Goal: Leave review/rating

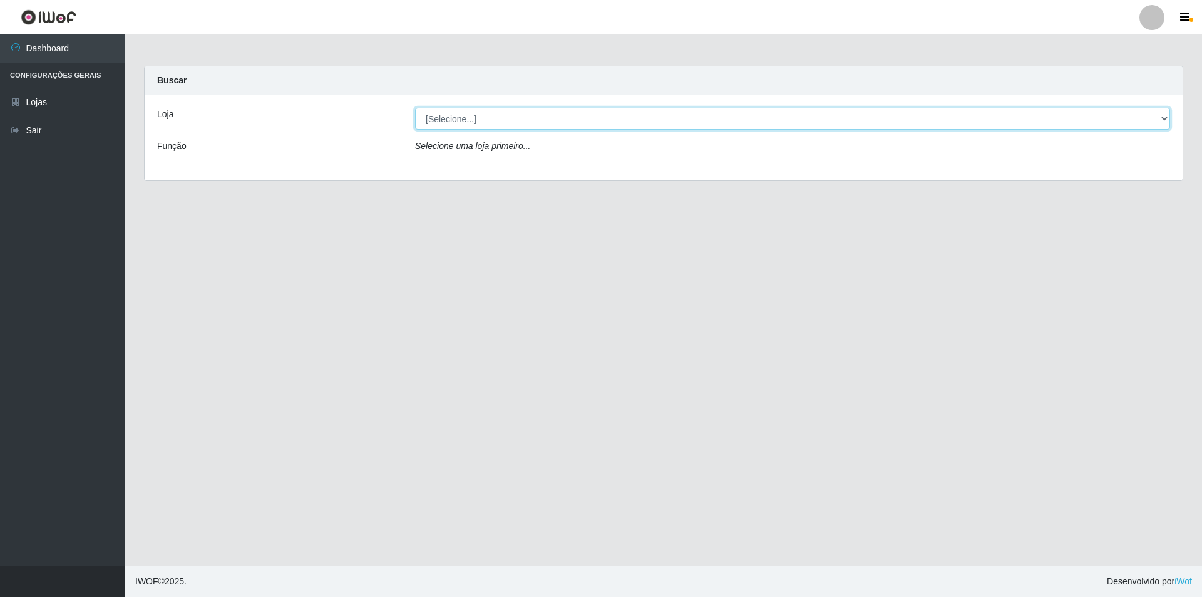
click at [572, 115] on select "[Selecione...] Atacado Vem - Loja 31 [GEOGRAPHIC_DATA]" at bounding box center [792, 119] width 755 height 22
select select "437"
click at [415, 108] on select "[Selecione...] Atacado Vem - Loja 31 [GEOGRAPHIC_DATA]" at bounding box center [792, 119] width 755 height 22
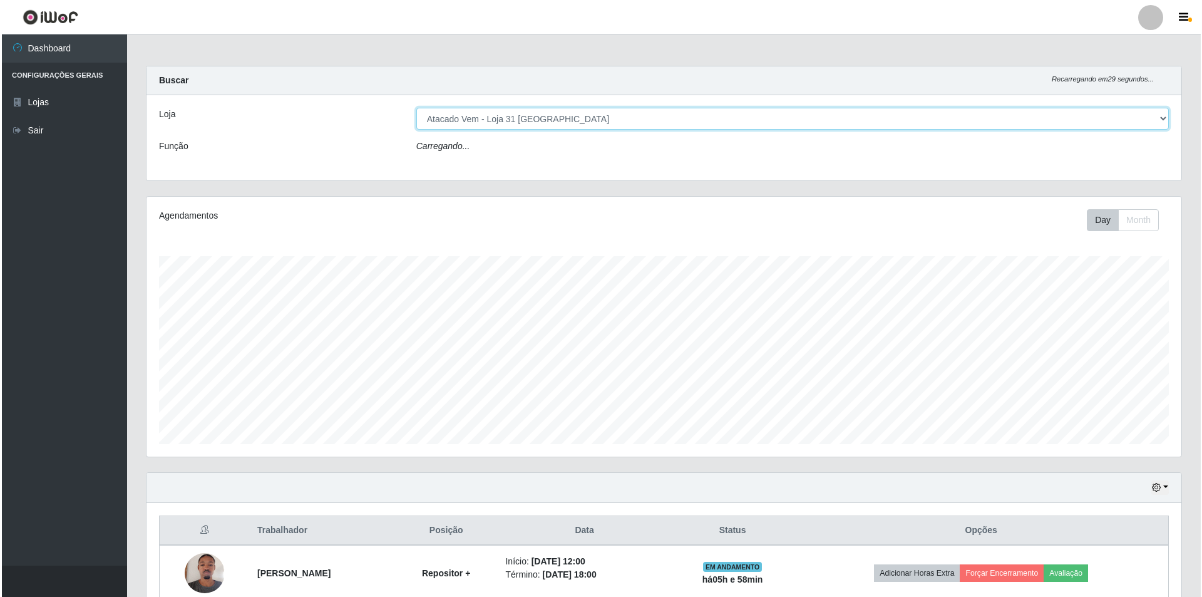
scroll to position [175, 0]
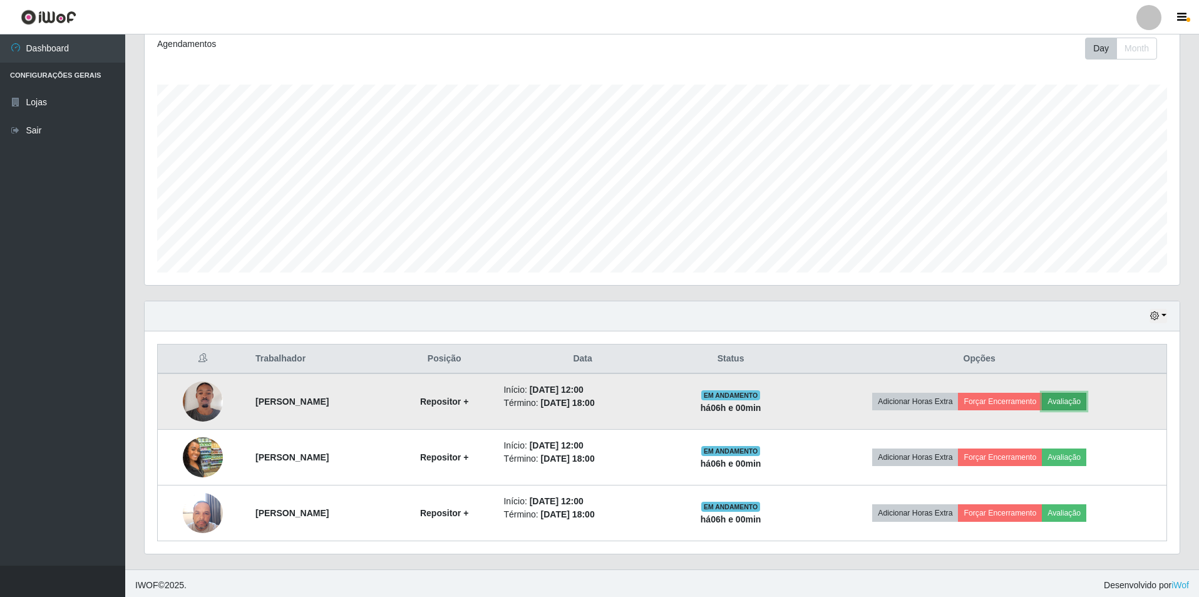
click at [1086, 397] on button "Avaliação" at bounding box center [1064, 402] width 44 height 18
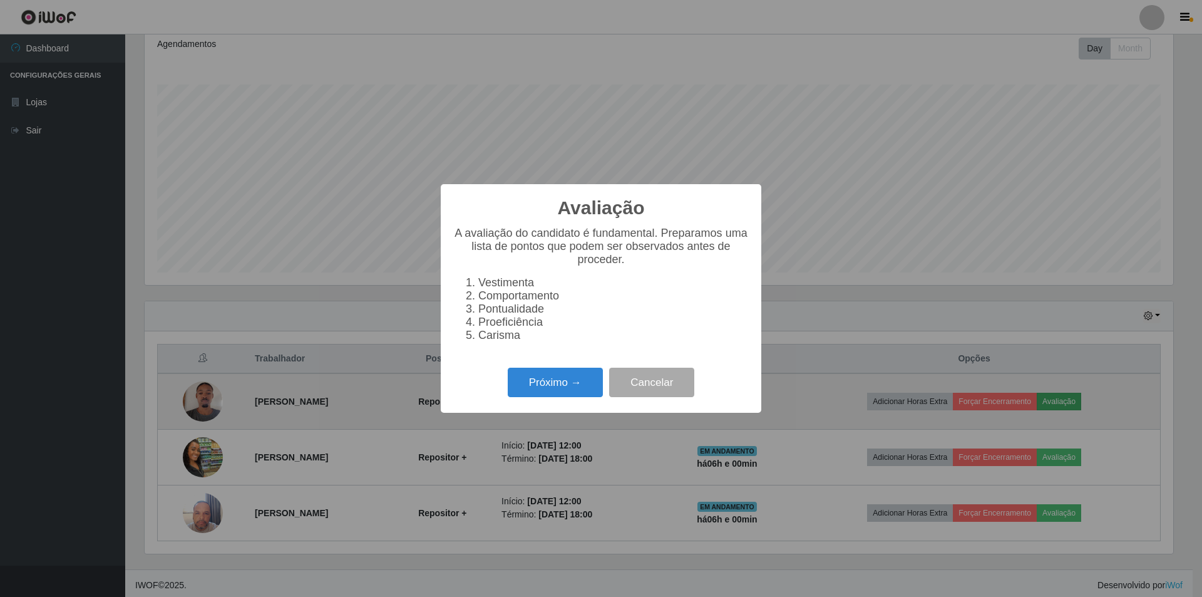
scroll to position [260, 1029]
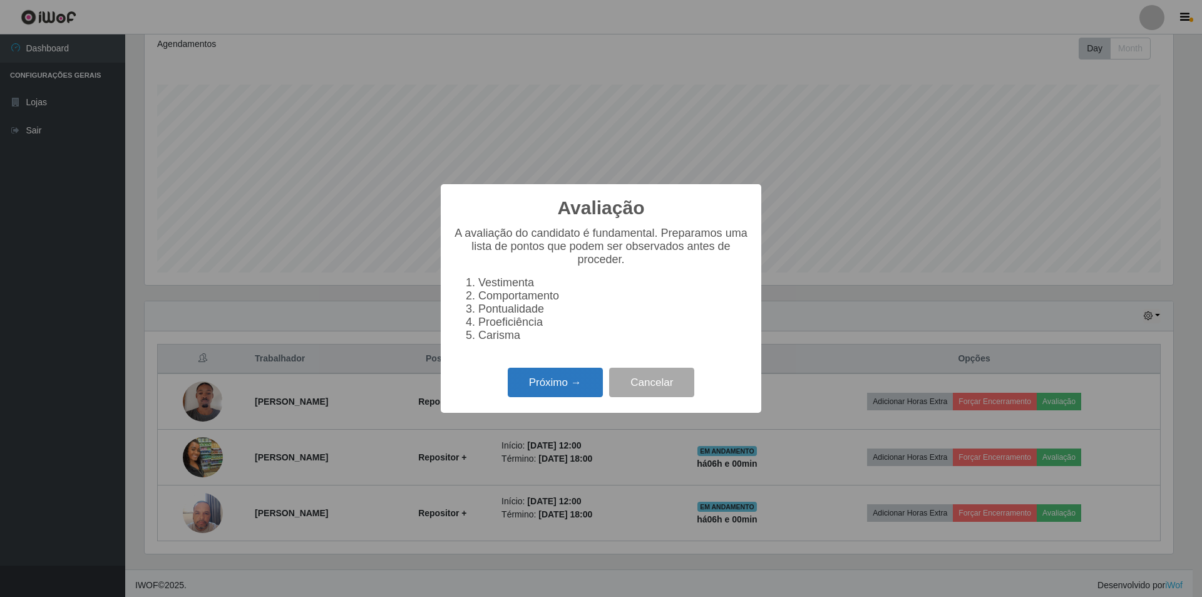
click at [570, 389] on button "Próximo →" at bounding box center [555, 381] width 95 height 29
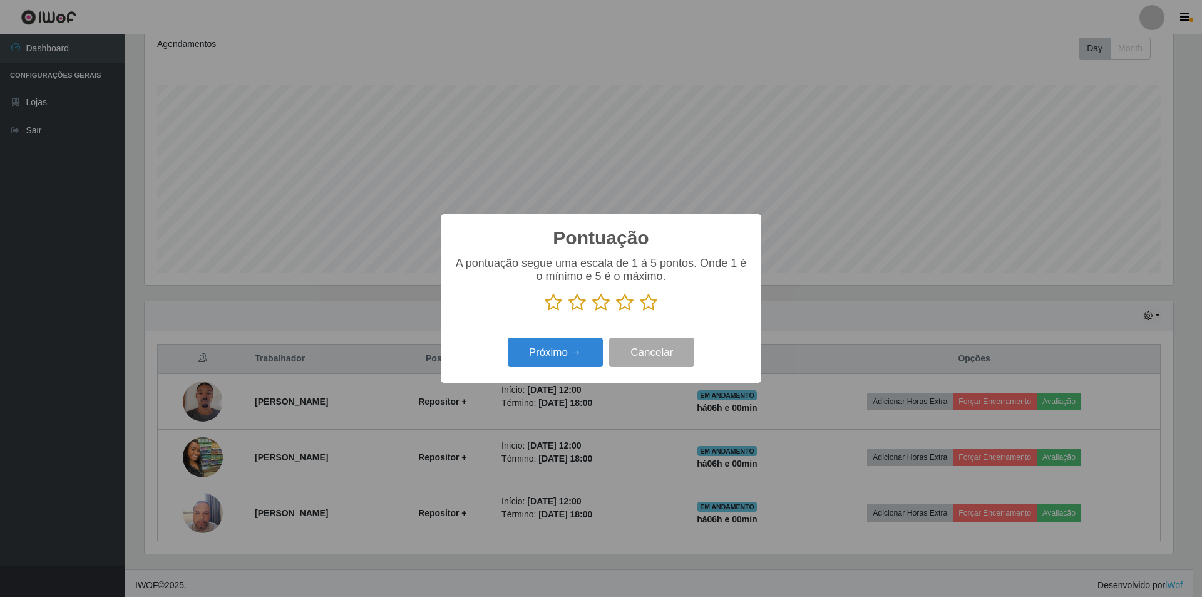
click at [622, 306] on icon at bounding box center [625, 302] width 18 height 19
click at [616, 312] on input "radio" at bounding box center [616, 312] width 0 height 0
click at [570, 352] on button "Próximo →" at bounding box center [555, 351] width 95 height 29
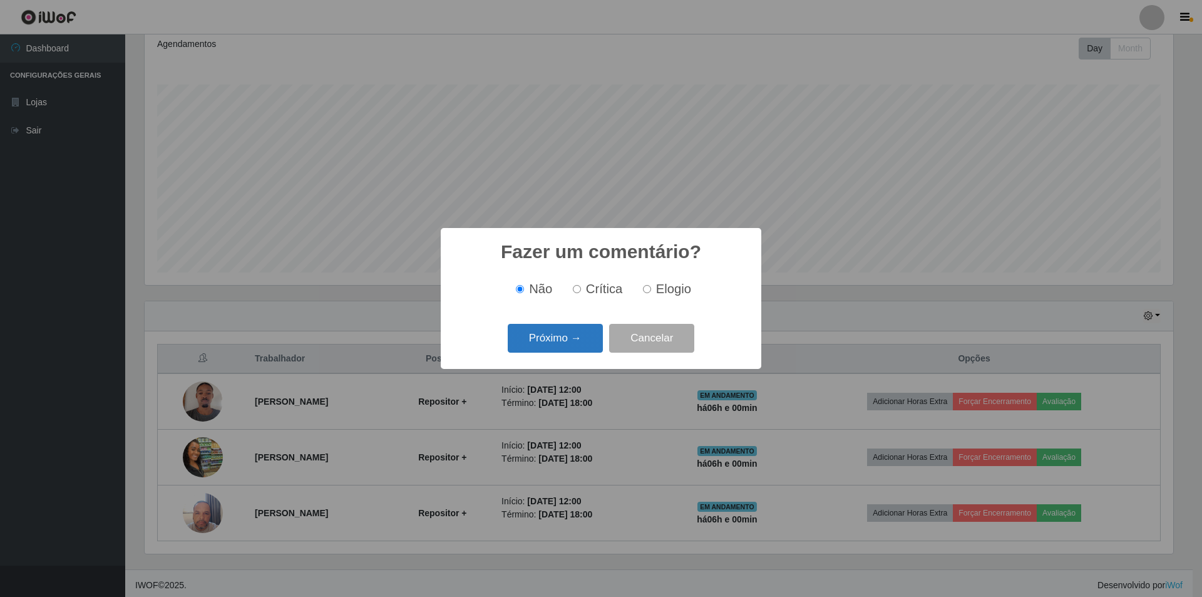
click at [583, 334] on button "Próximo →" at bounding box center [555, 338] width 95 height 29
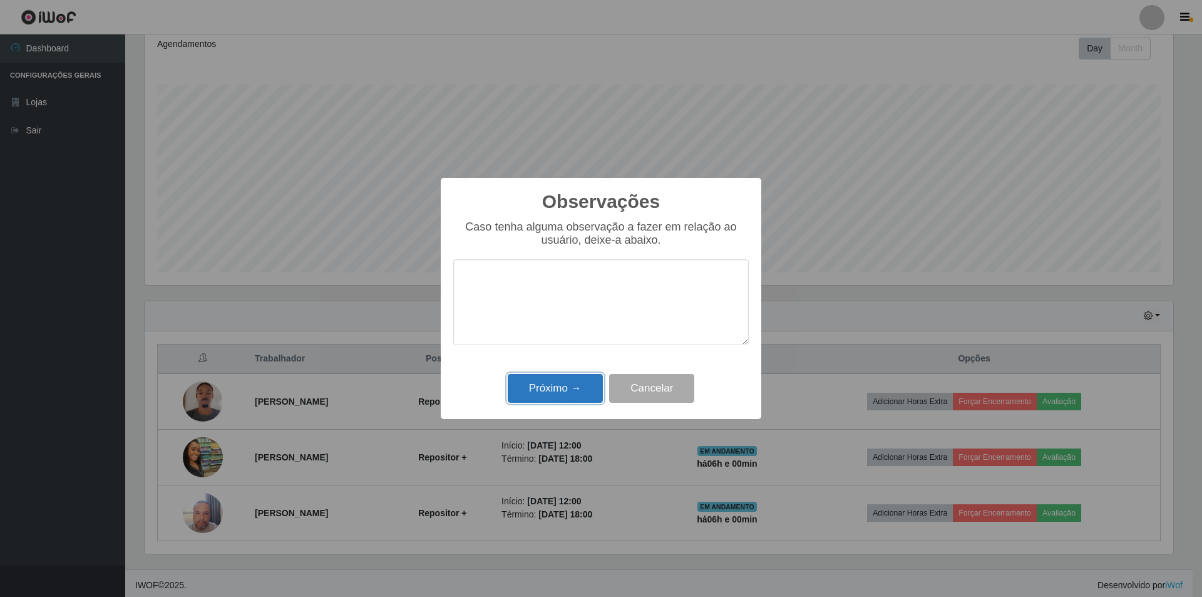
click at [578, 392] on button "Próximo →" at bounding box center [555, 388] width 95 height 29
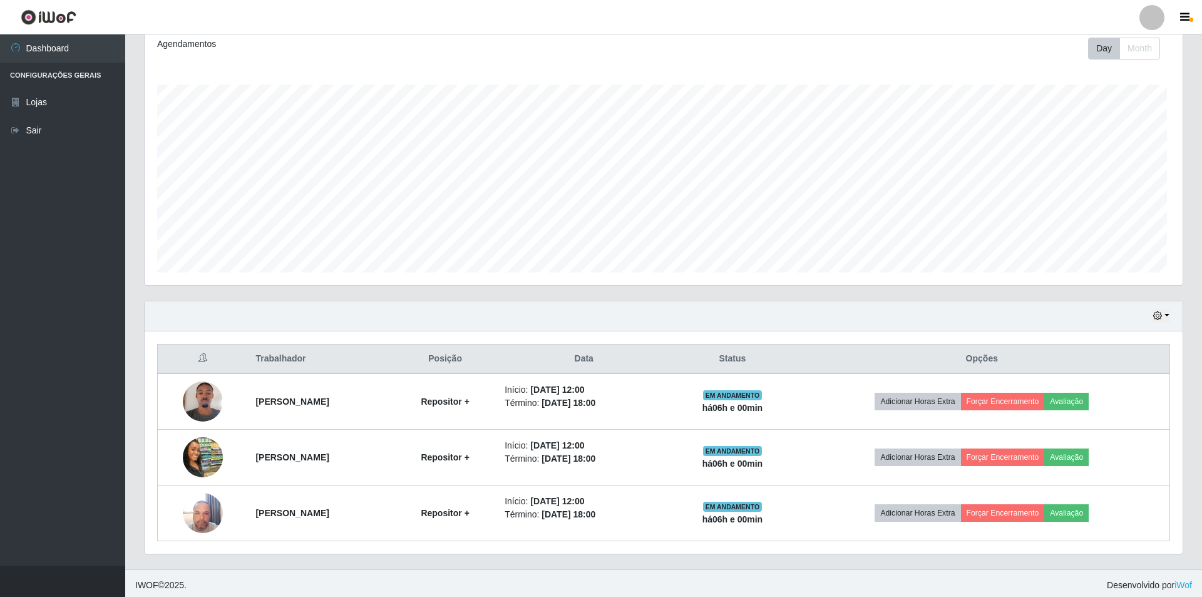
scroll to position [260, 1035]
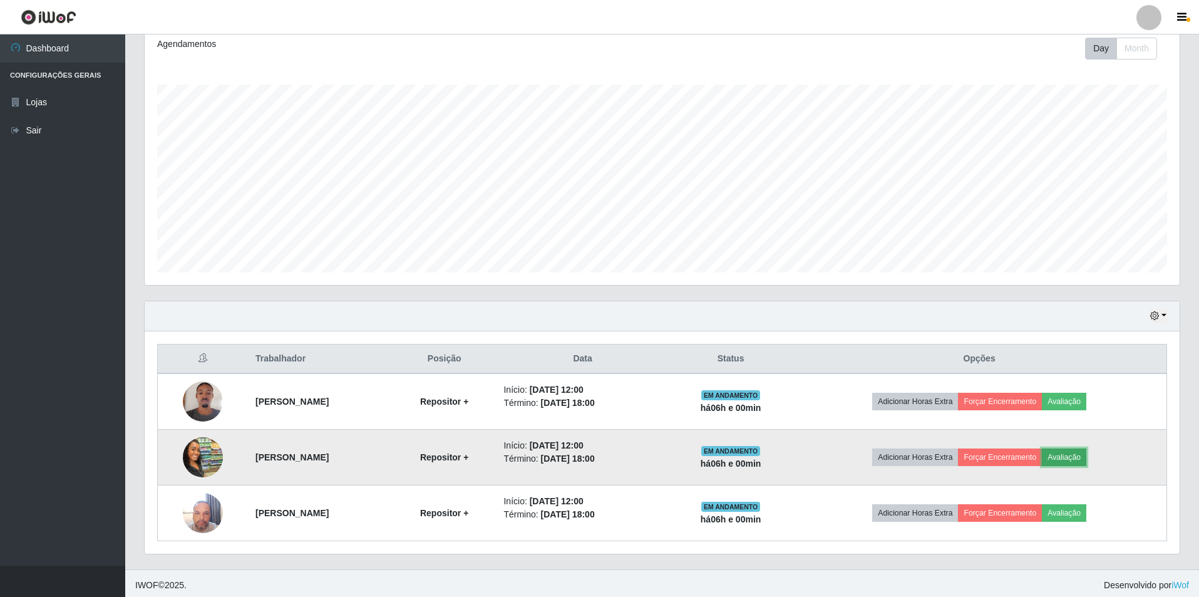
click at [1072, 458] on button "Avaliação" at bounding box center [1064, 457] width 44 height 18
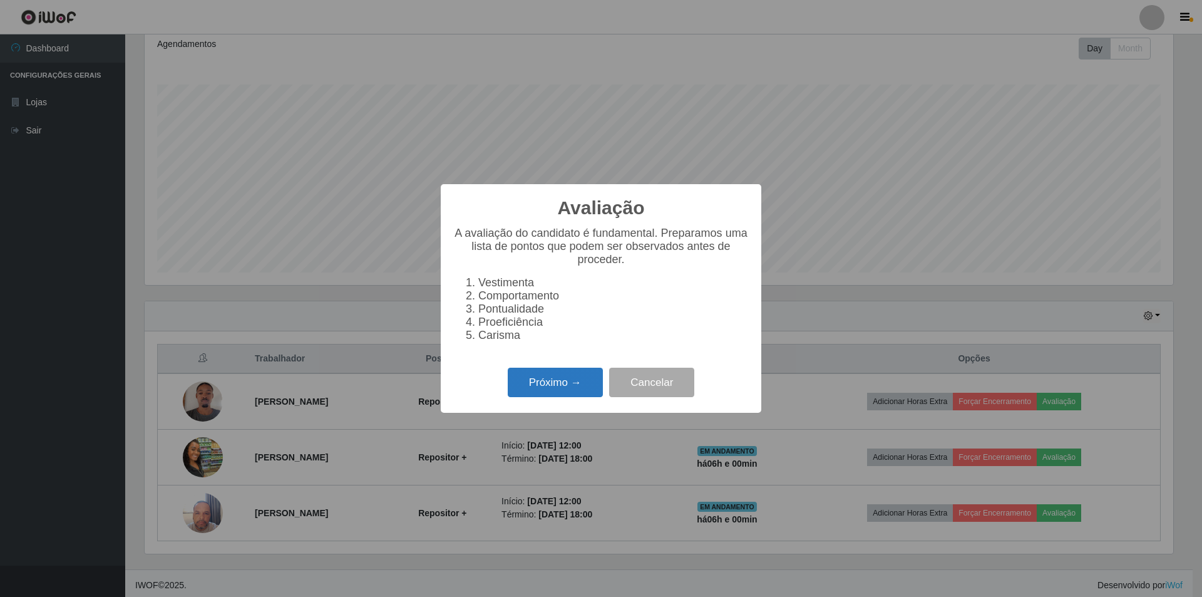
click at [557, 397] on button "Próximo →" at bounding box center [555, 381] width 95 height 29
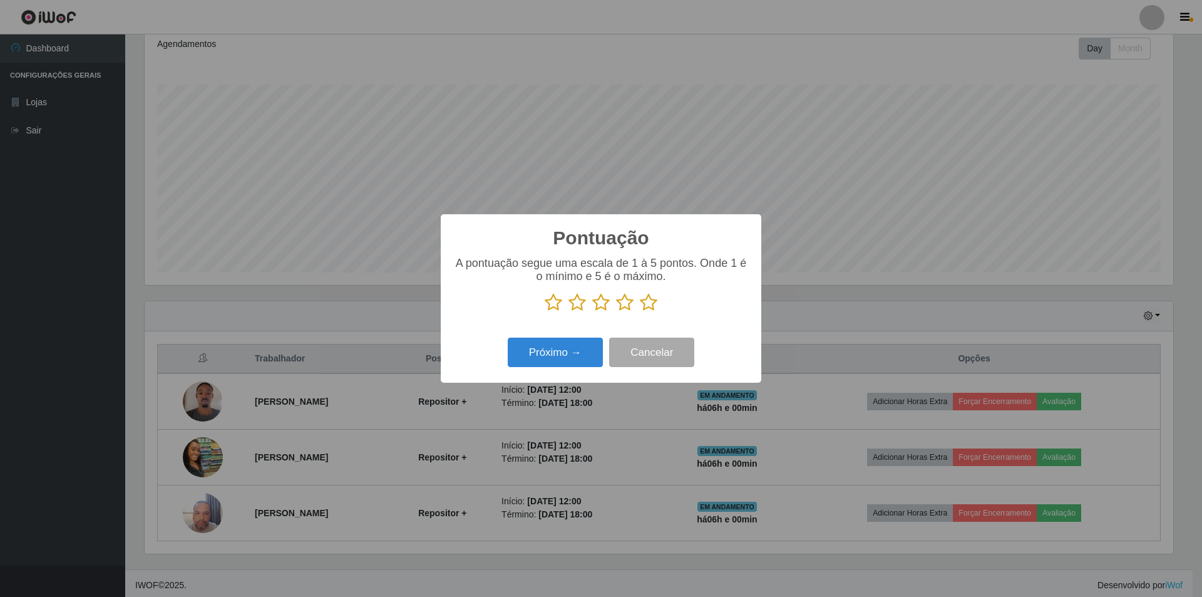
scroll to position [625788, 625020]
click at [625, 304] on icon at bounding box center [625, 302] width 18 height 19
click at [616, 312] on input "radio" at bounding box center [616, 312] width 0 height 0
click at [577, 358] on button "Próximo →" at bounding box center [555, 351] width 95 height 29
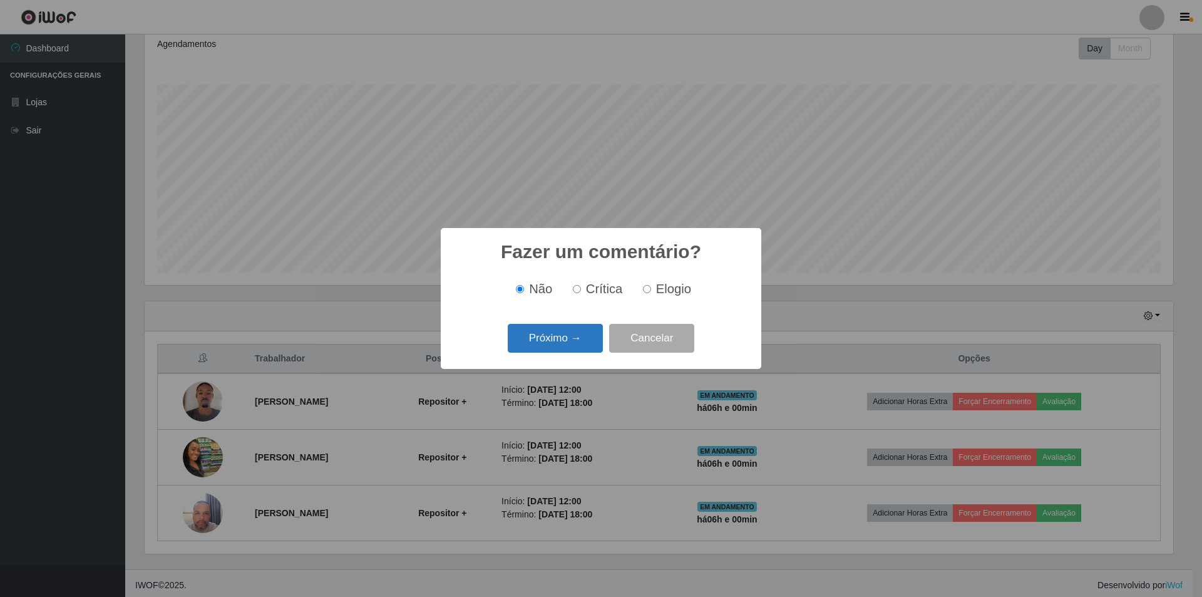
click at [580, 334] on button "Próximo →" at bounding box center [555, 338] width 95 height 29
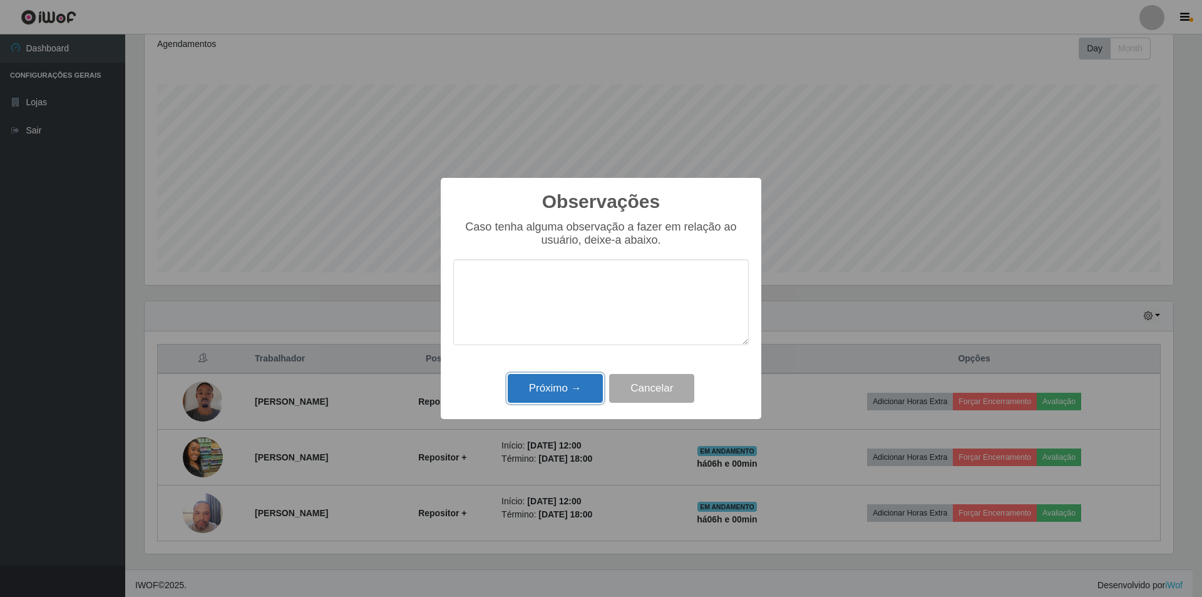
click at [570, 392] on button "Próximo →" at bounding box center [555, 388] width 95 height 29
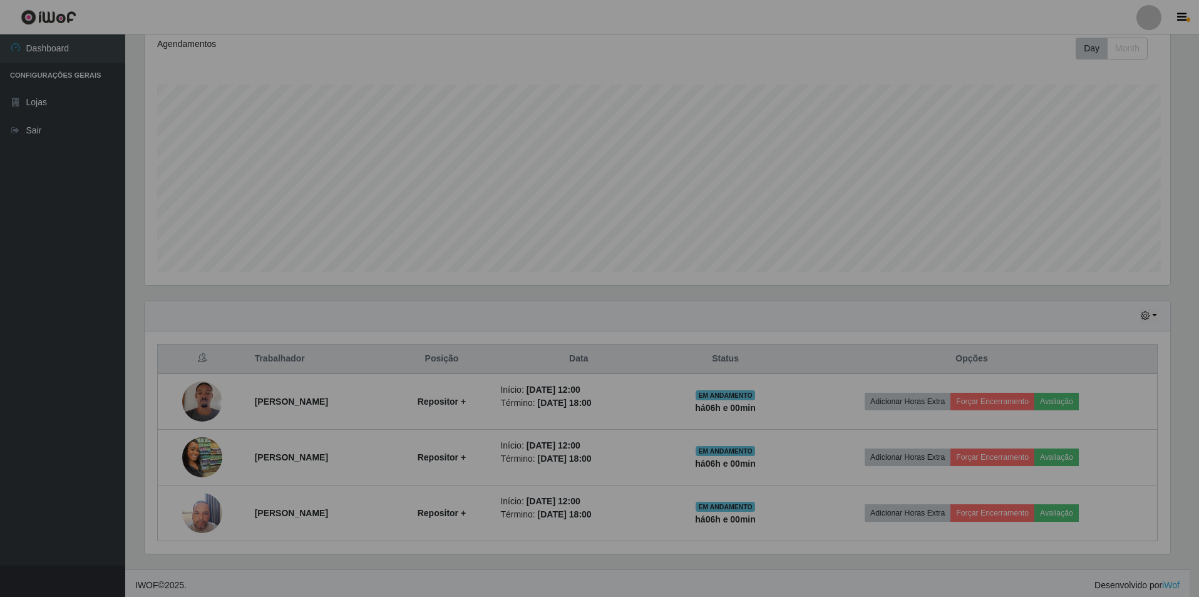
scroll to position [260, 1035]
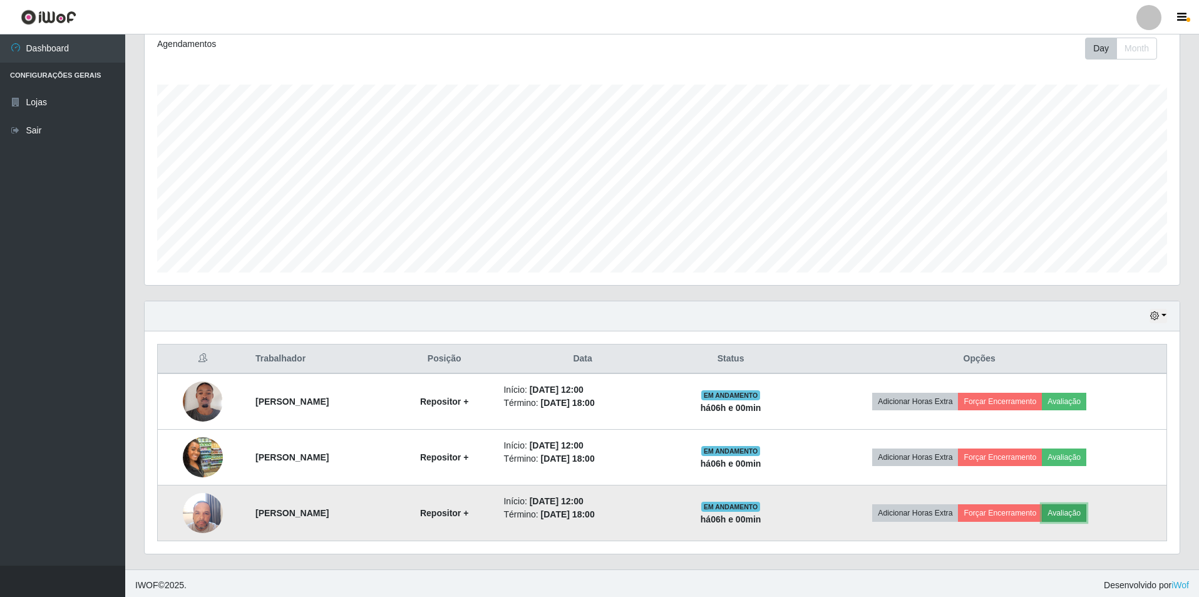
click at [1086, 507] on button "Avaliação" at bounding box center [1064, 513] width 44 height 18
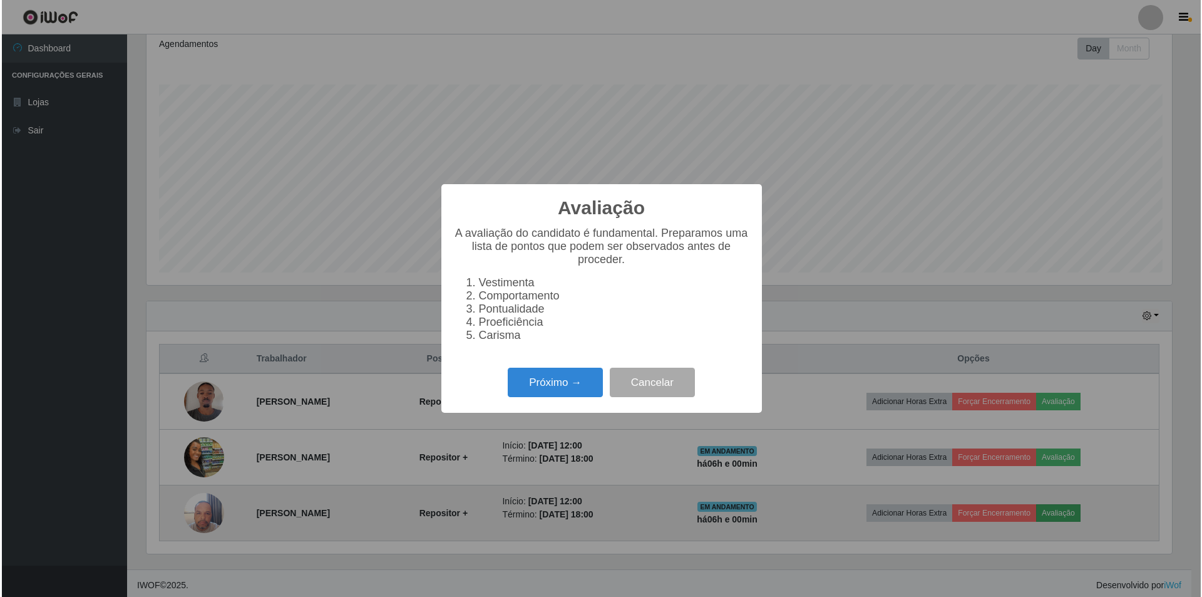
scroll to position [260, 1029]
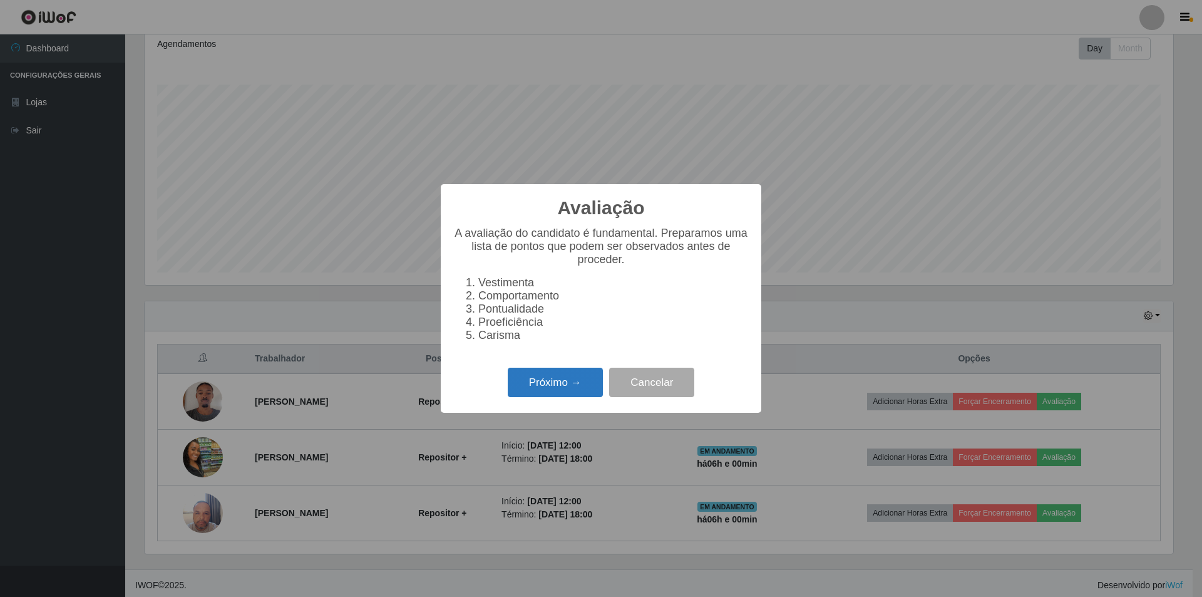
click at [559, 382] on button "Próximo →" at bounding box center [555, 381] width 95 height 29
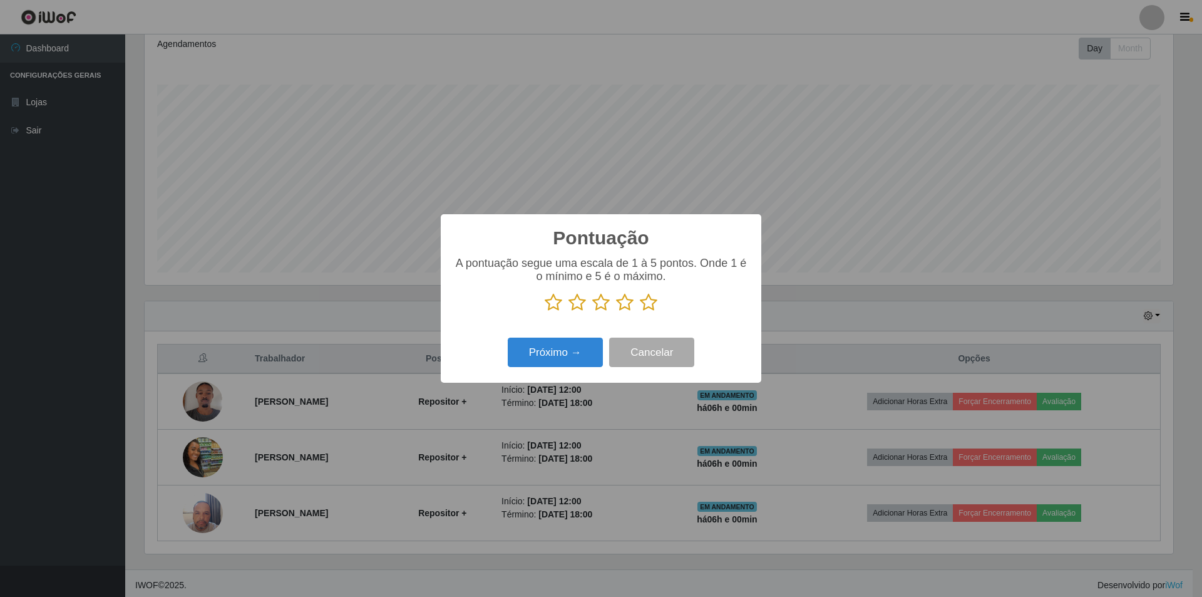
scroll to position [625788, 625020]
click at [625, 304] on icon at bounding box center [625, 302] width 18 height 19
click at [616, 312] on input "radio" at bounding box center [616, 312] width 0 height 0
click at [577, 354] on button "Próximo →" at bounding box center [555, 351] width 95 height 29
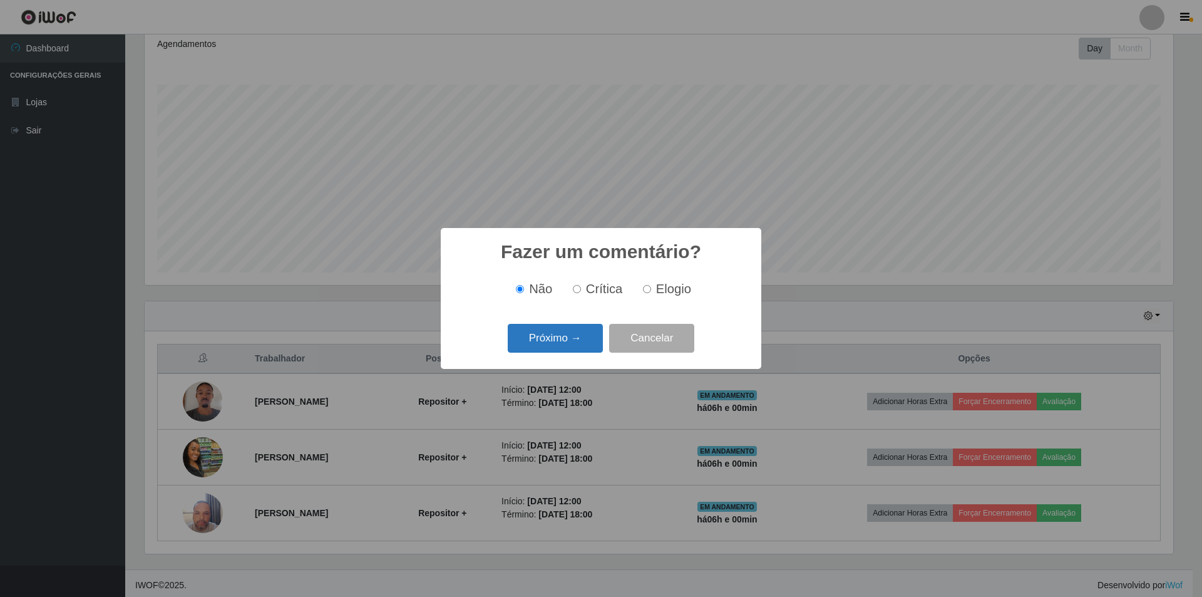
click at [580, 341] on button "Próximo →" at bounding box center [555, 338] width 95 height 29
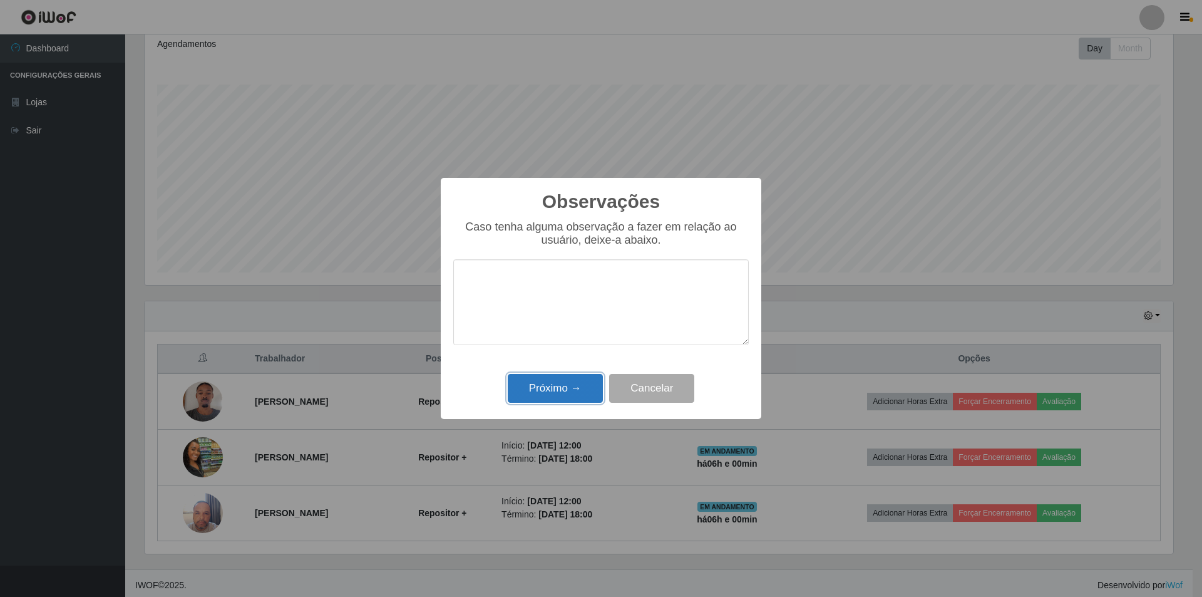
click at [577, 384] on button "Próximo →" at bounding box center [555, 388] width 95 height 29
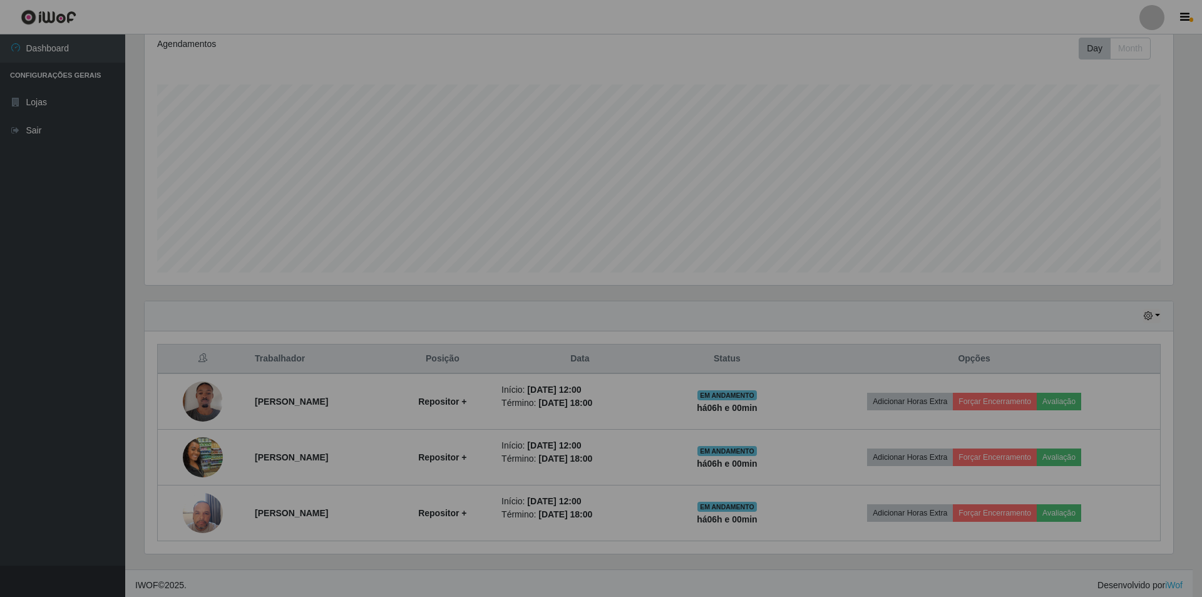
scroll to position [260, 1035]
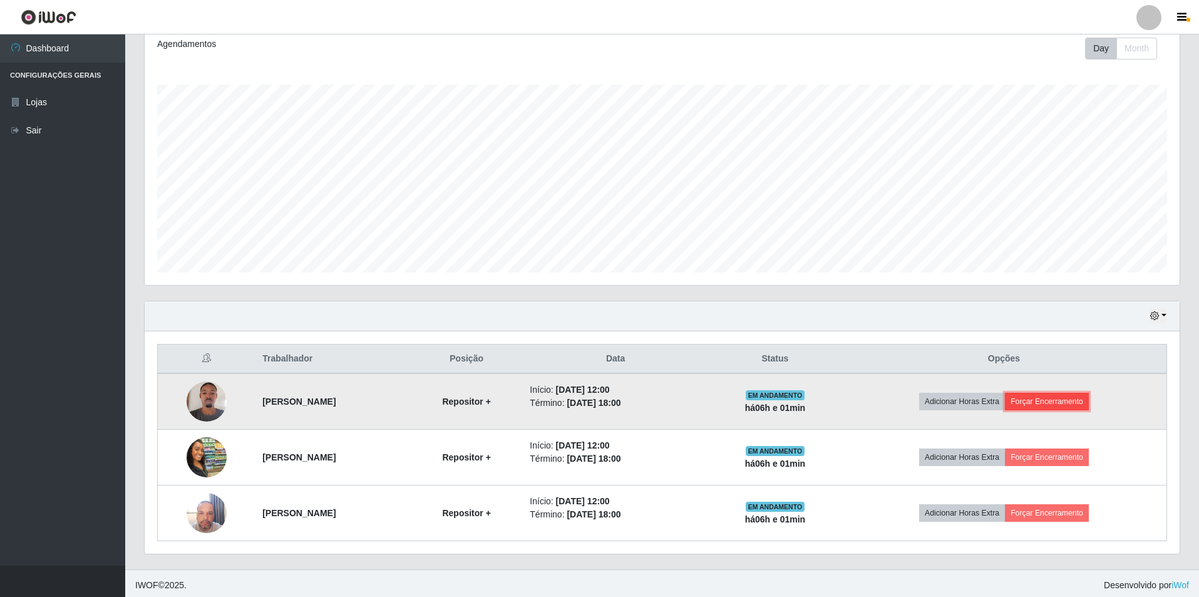
click at [1055, 401] on button "Forçar Encerramento" at bounding box center [1047, 402] width 84 height 18
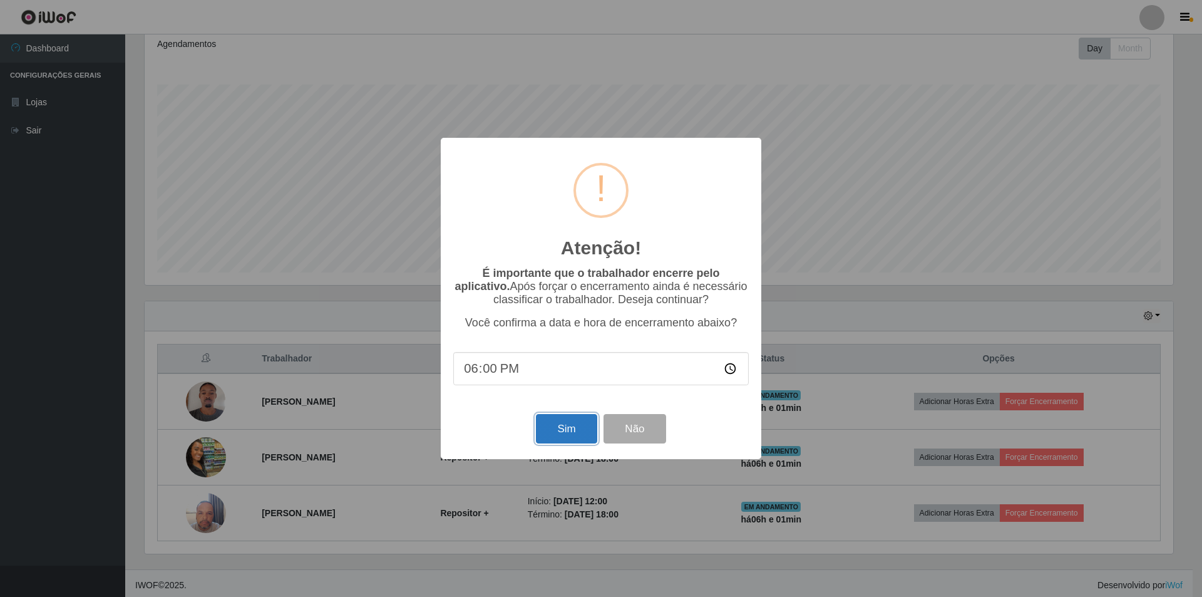
click at [565, 431] on button "Sim" at bounding box center [566, 428] width 61 height 29
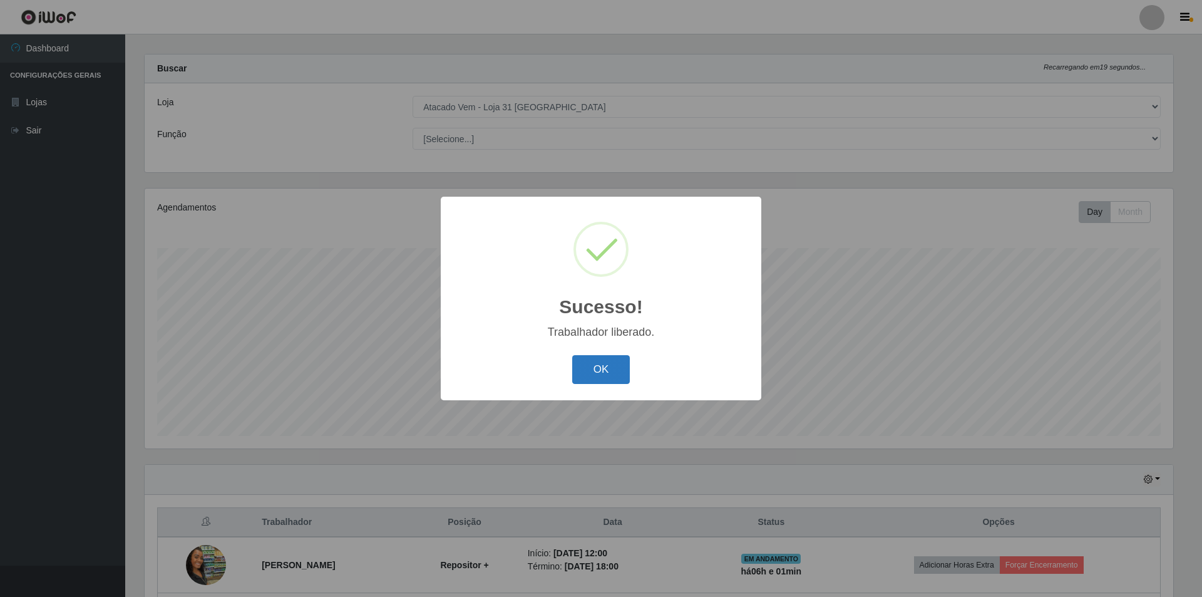
click at [588, 373] on button "OK" at bounding box center [601, 369] width 58 height 29
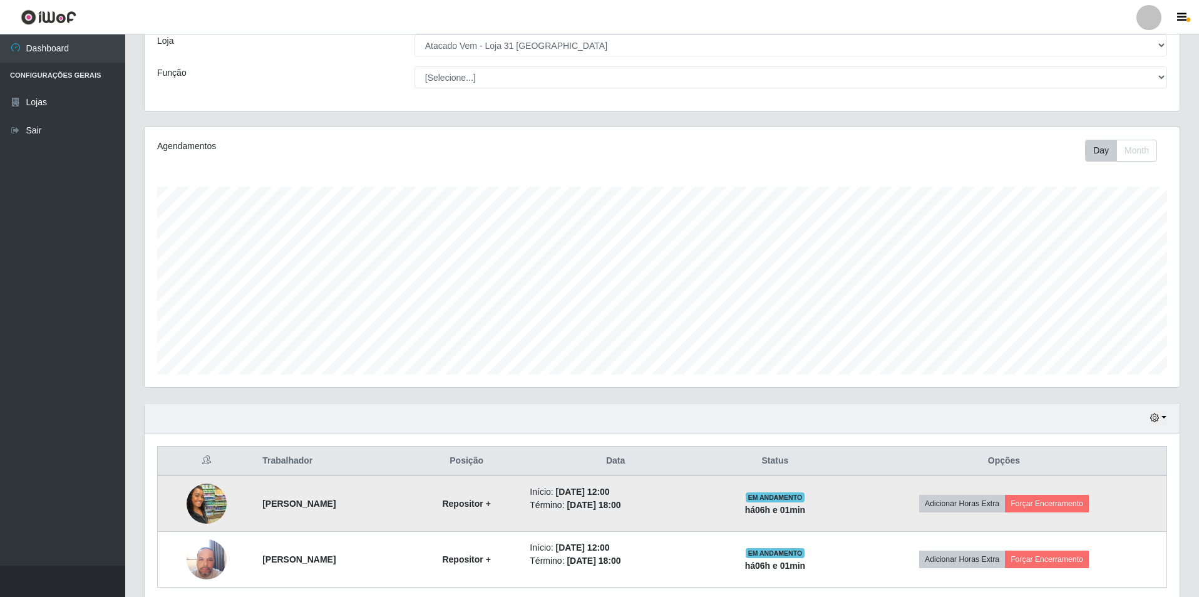
scroll to position [123, 0]
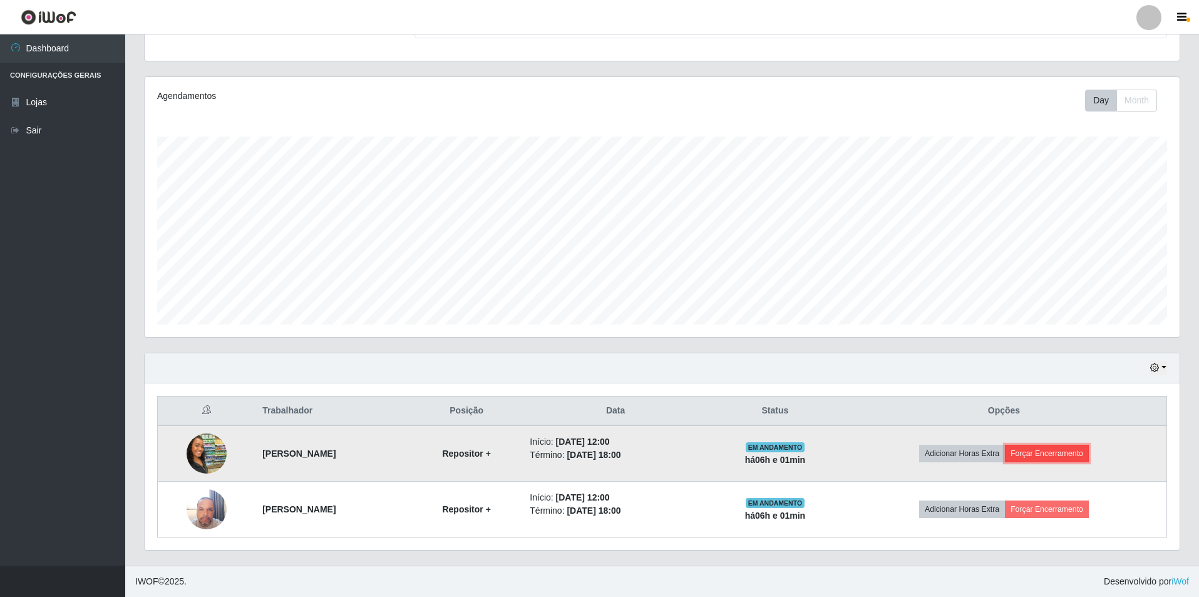
click at [1081, 456] on button "Forçar Encerramento" at bounding box center [1047, 453] width 84 height 18
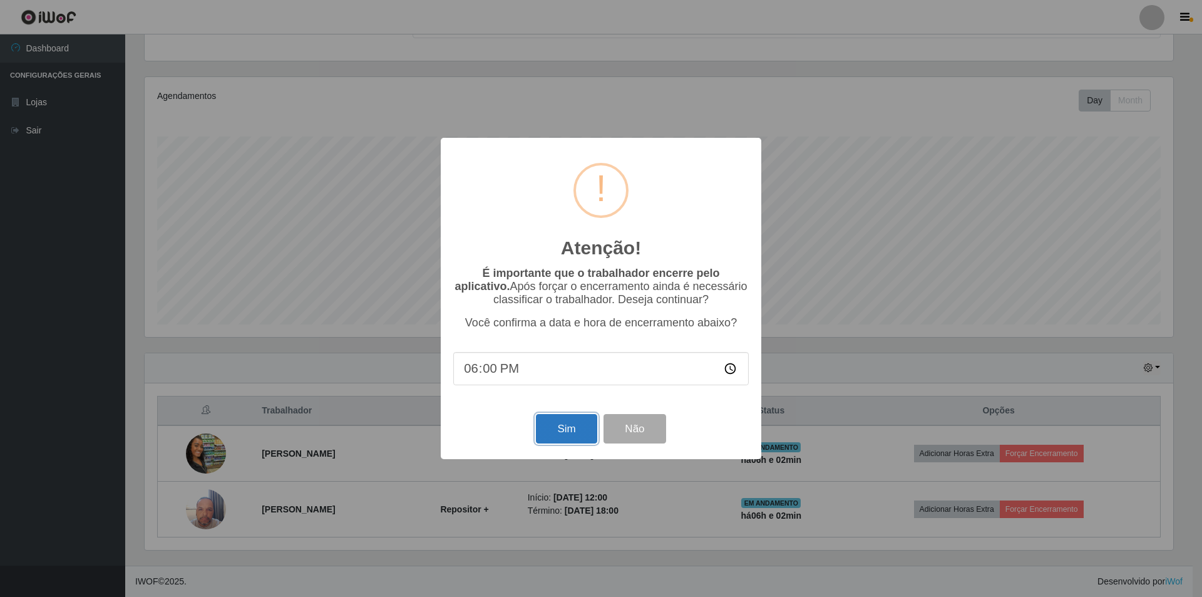
click at [571, 433] on button "Sim" at bounding box center [566, 428] width 61 height 29
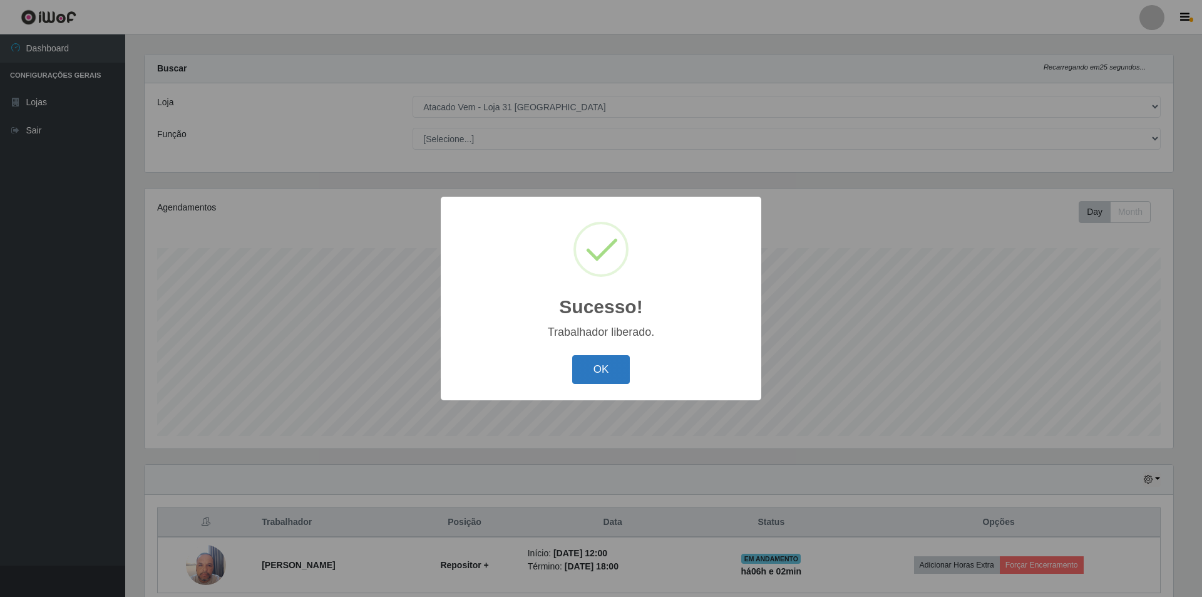
click at [600, 374] on button "OK" at bounding box center [601, 369] width 58 height 29
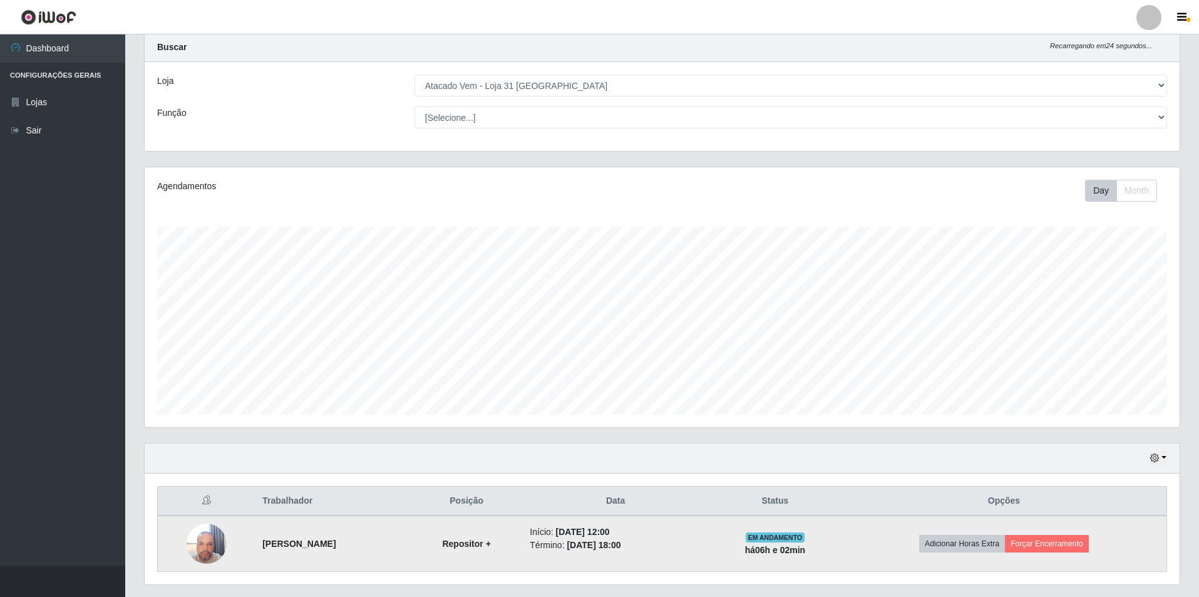
scroll to position [68, 0]
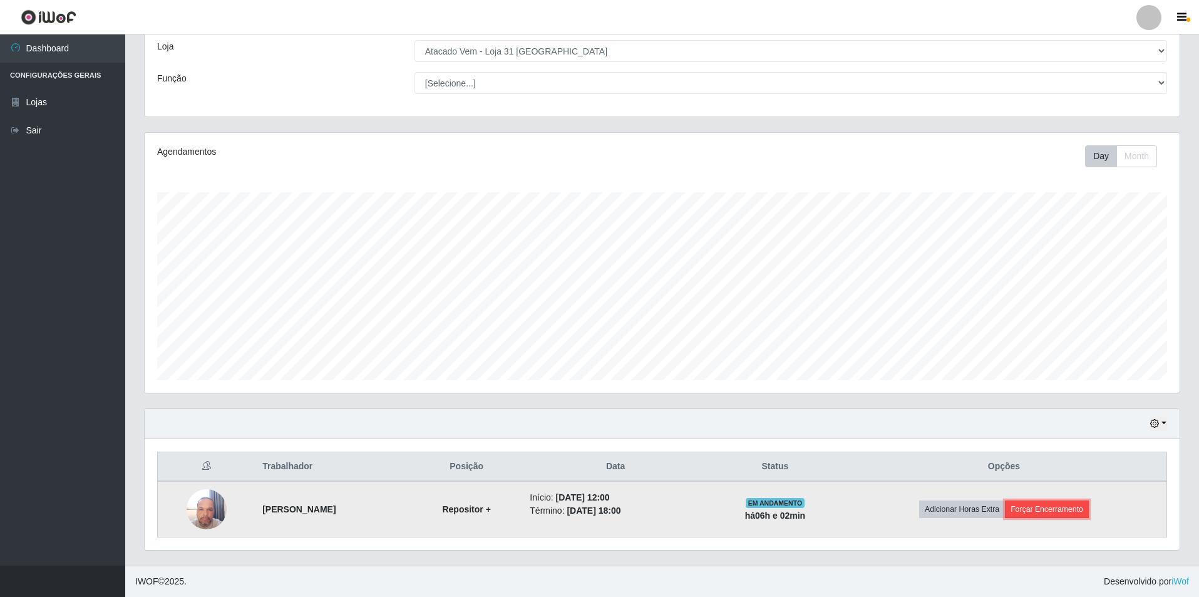
click at [1037, 508] on button "Forçar Encerramento" at bounding box center [1047, 509] width 84 height 18
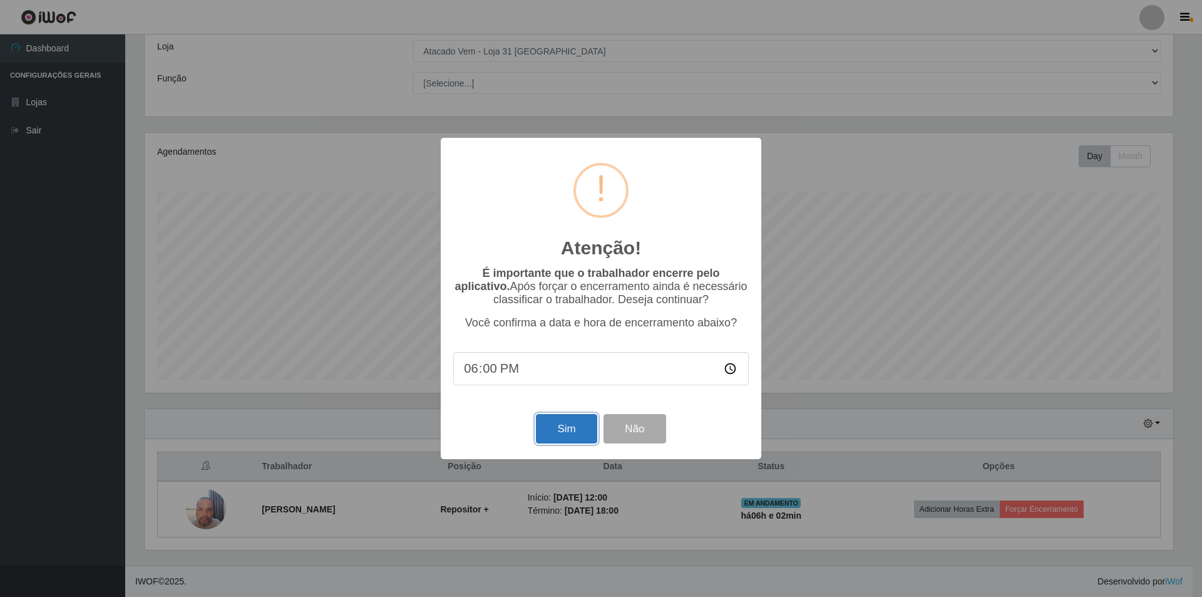
click at [552, 429] on button "Sim" at bounding box center [566, 428] width 61 height 29
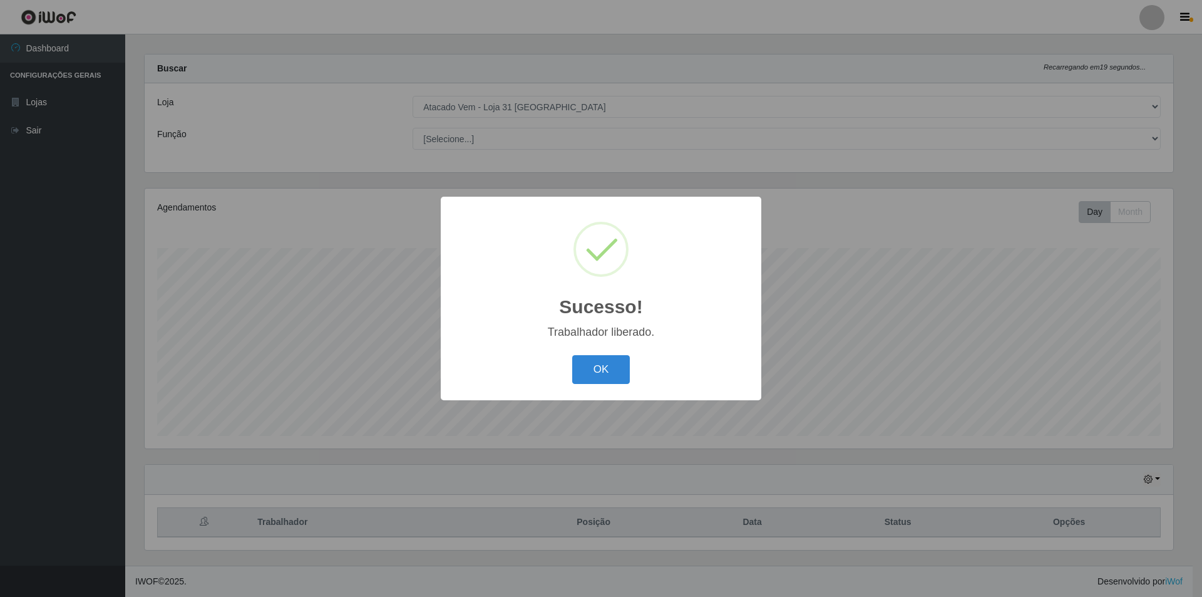
click at [615, 354] on div "OK Cancel" at bounding box center [600, 369] width 295 height 36
click at [617, 367] on button "OK" at bounding box center [601, 369] width 58 height 29
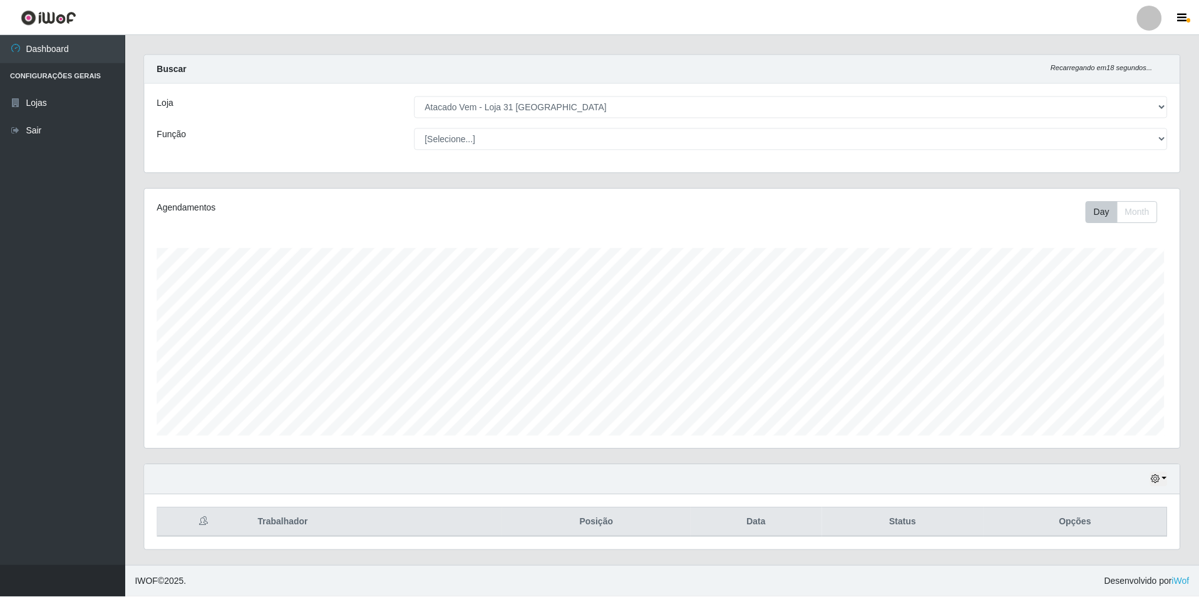
scroll to position [260, 1035]
